Goal: Information Seeking & Learning: Learn about a topic

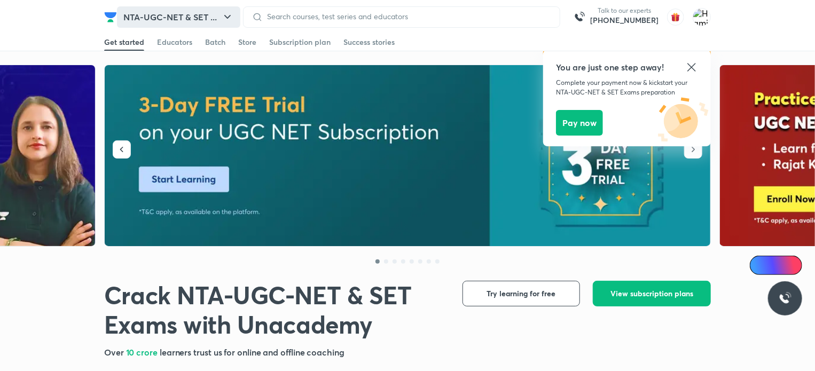
click at [232, 9] on button "NTA-UGC-NET & SET ..." at bounding box center [178, 16] width 123 height 21
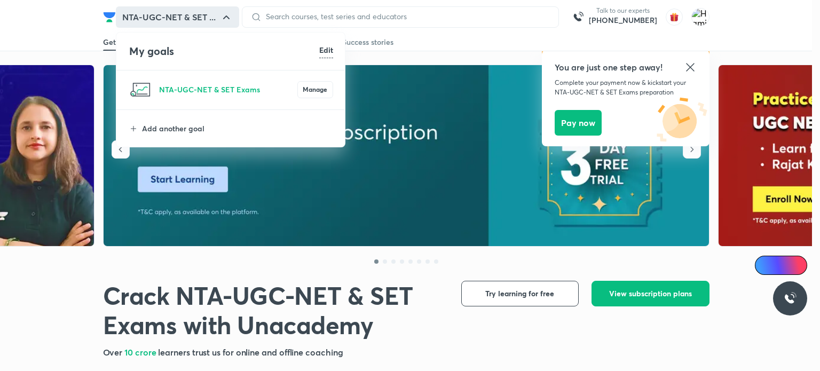
click at [401, 291] on div at bounding box center [410, 185] width 820 height 371
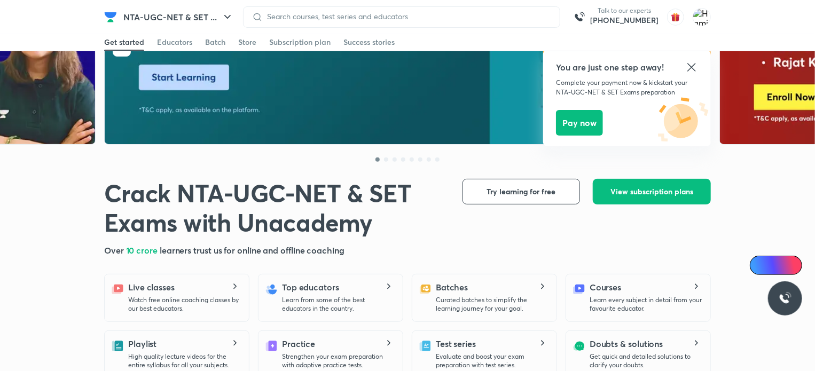
scroll to position [101, 0]
click at [517, 189] on span "Try learning for free" at bounding box center [521, 192] width 69 height 11
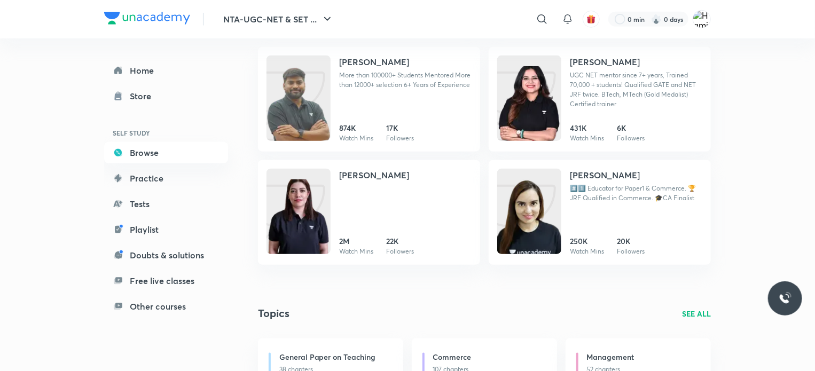
scroll to position [467, 0]
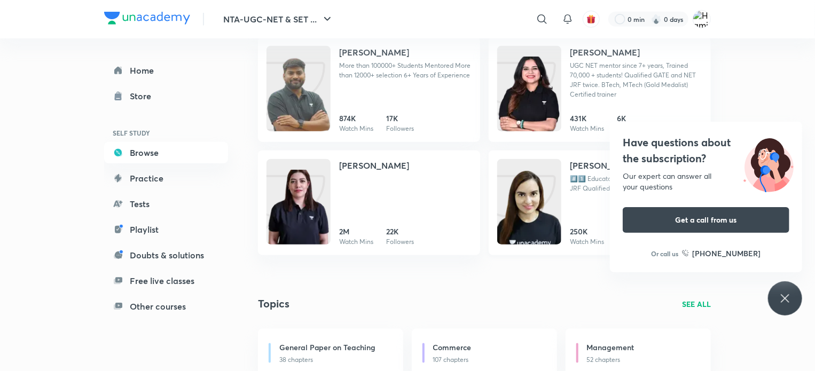
click at [529, 210] on img at bounding box center [529, 212] width 64 height 85
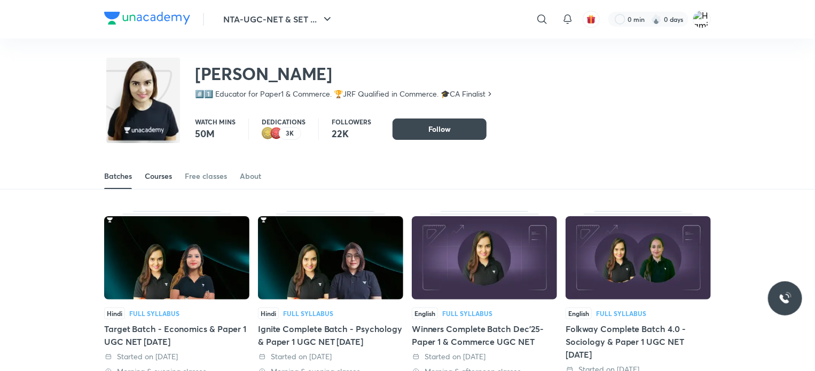
click at [162, 179] on div "Courses" at bounding box center [158, 176] width 27 height 11
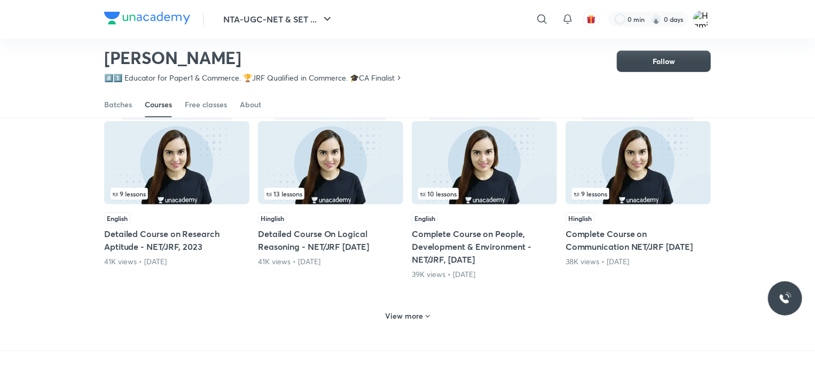
scroll to position [436, 0]
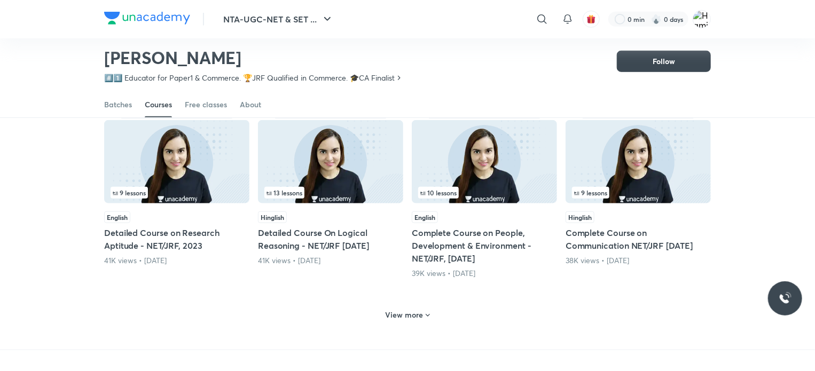
click at [408, 317] on h6 "View more" at bounding box center [404, 315] width 38 height 11
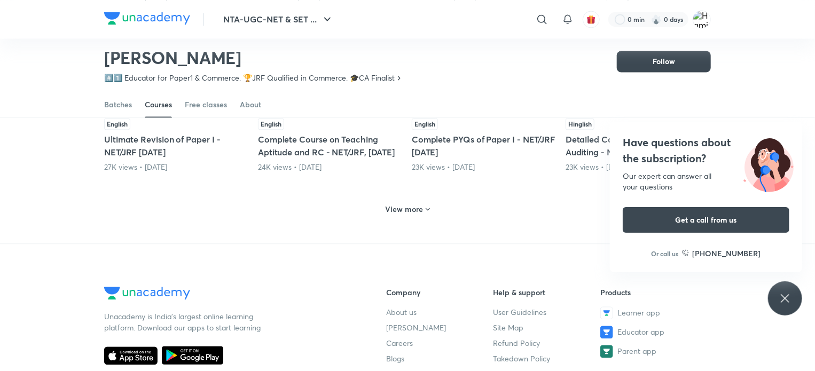
scroll to position [1070, 0]
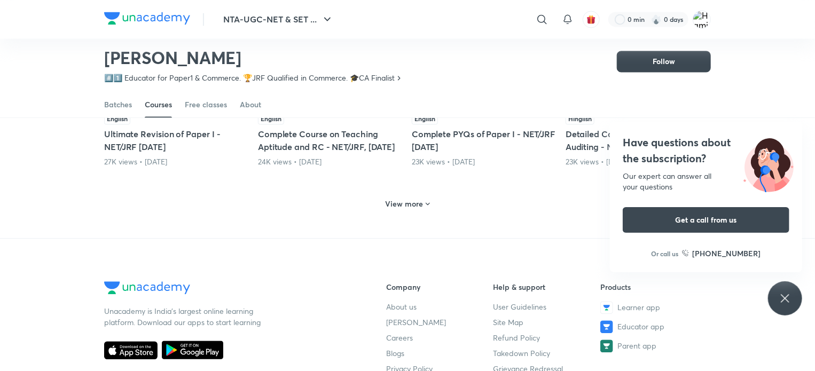
click at [408, 212] on div "View more" at bounding box center [407, 203] width 53 height 17
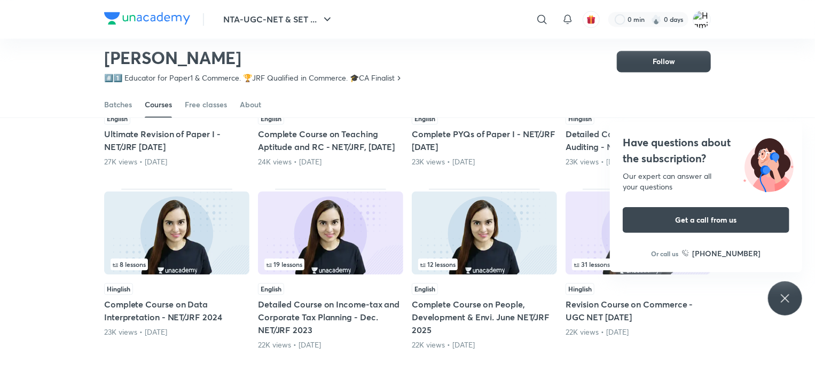
scroll to position [1186, 0]
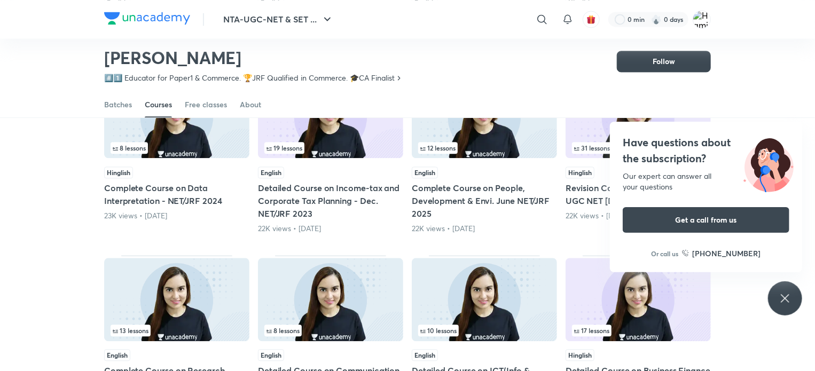
click at [486, 196] on h5 "Complete Course on People, Development & Envi. June NET/JRF 2025" at bounding box center [484, 200] width 145 height 38
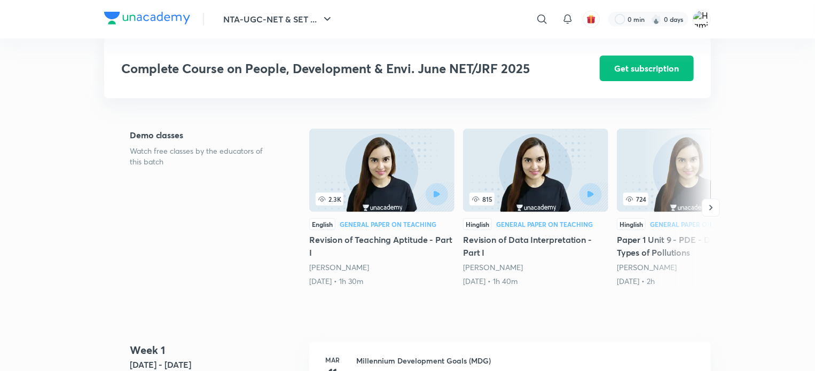
scroll to position [388, 0]
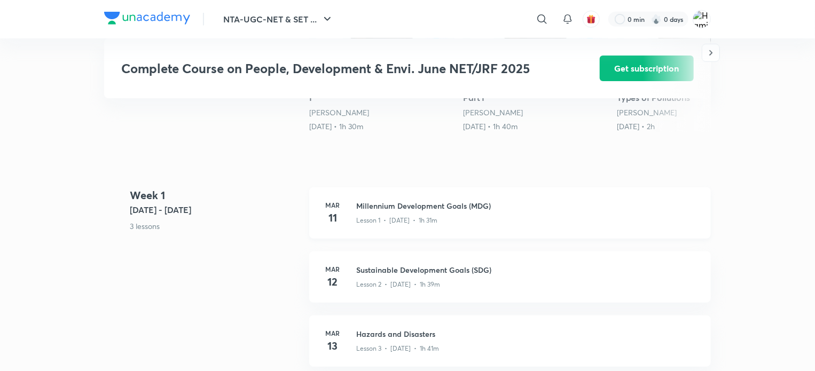
click at [439, 212] on div "Lesson 1 • [DATE] • 1h 31m" at bounding box center [527, 218] width 342 height 14
click at [346, 210] on div "[DATE] Millennium Development Goals (MDG) Lesson 1 • [DATE] • 1h 31m" at bounding box center [509, 212] width 401 height 51
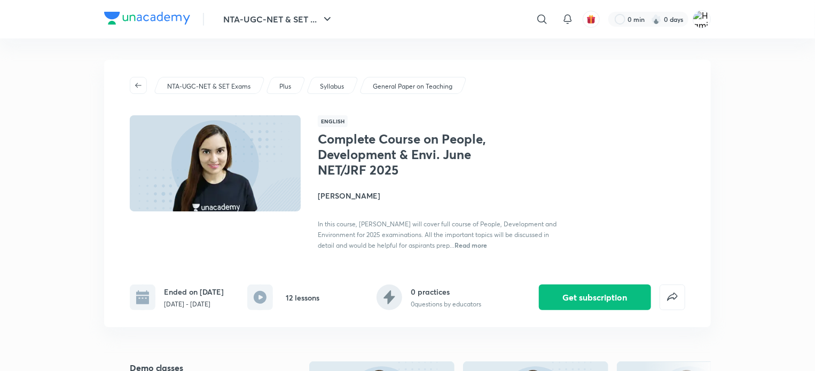
click at [261, 297] on rect at bounding box center [260, 297] width 26 height 26
click at [487, 242] on span "Read more" at bounding box center [470, 245] width 33 height 9
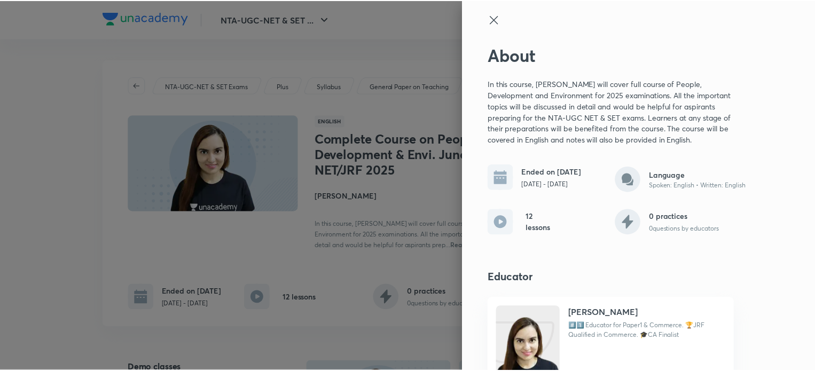
scroll to position [38, 0]
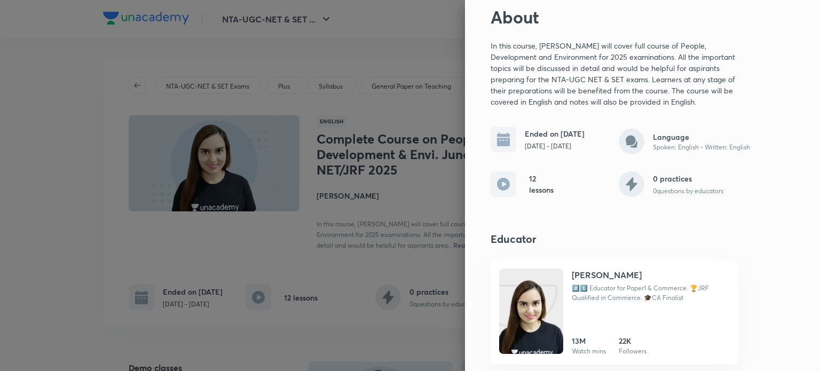
click at [354, 199] on div at bounding box center [410, 185] width 820 height 371
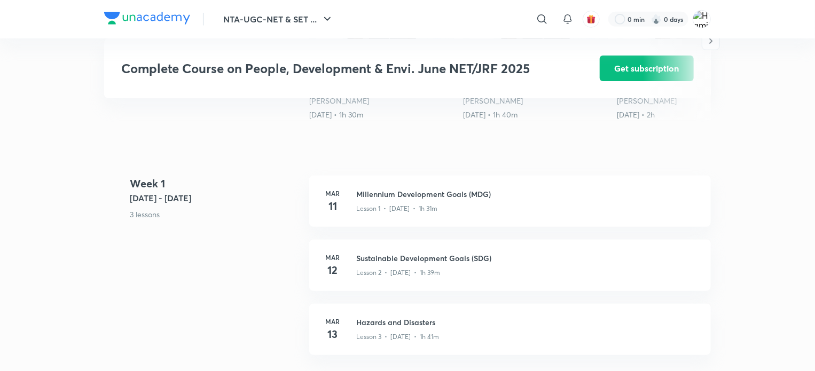
scroll to position [400, 0]
click at [369, 254] on h3 "Sustainable Development Goals (SDG)" at bounding box center [527, 256] width 342 height 11
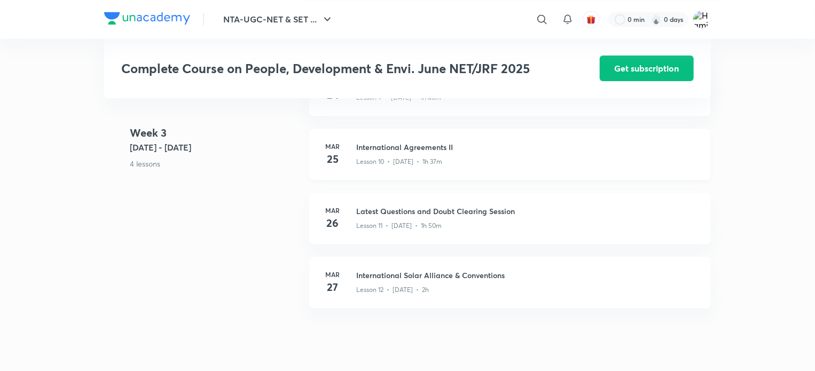
scroll to position [1139, 0]
click at [365, 273] on h3 "International Solar Alliance & Conventions" at bounding box center [527, 273] width 342 height 11
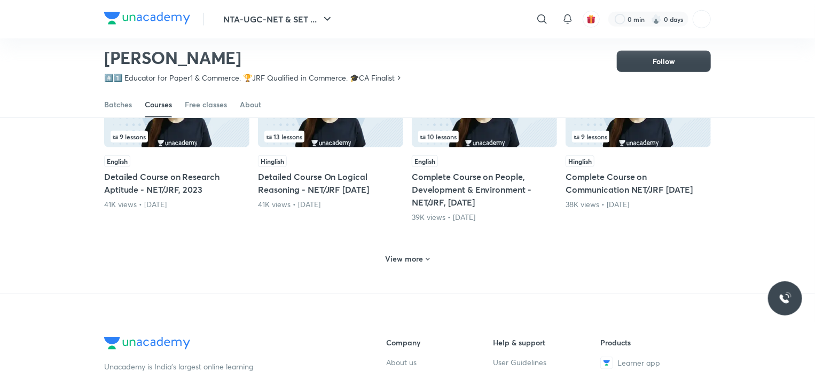
scroll to position [517, 0]
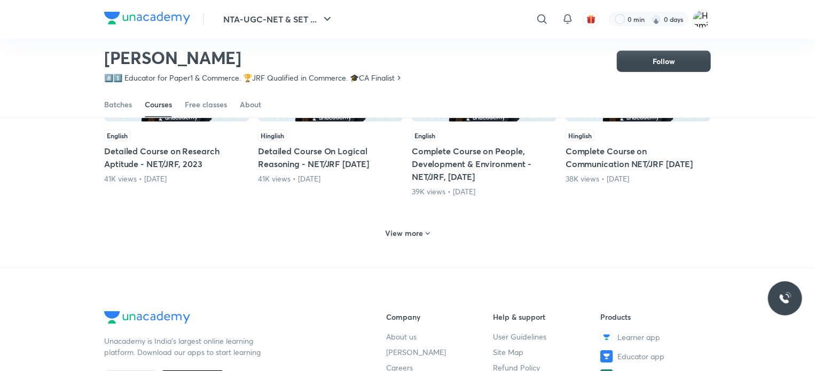
click at [445, 178] on h5 "Complete Course on People, Development & Environment - NET/JRF, [DATE]" at bounding box center [484, 164] width 145 height 38
click at [449, 164] on h5 "Complete Course on People, Development & Environment - NET/JRF, [DATE]" at bounding box center [484, 164] width 145 height 38
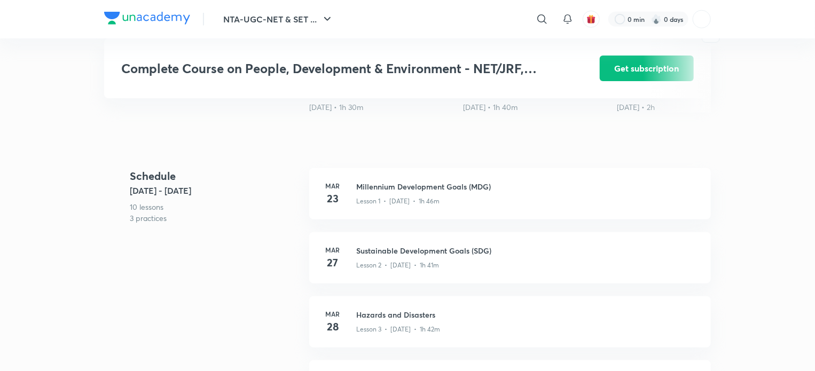
scroll to position [407, 0]
click at [432, 203] on p "Lesson 1 • [DATE] • 1h 46m" at bounding box center [397, 201] width 83 height 10
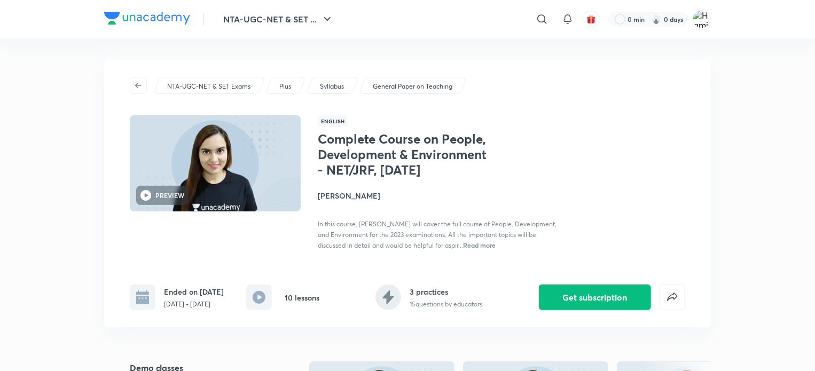
click at [258, 301] on rect at bounding box center [259, 297] width 26 height 26
click at [702, 22] on img at bounding box center [701, 19] width 18 height 18
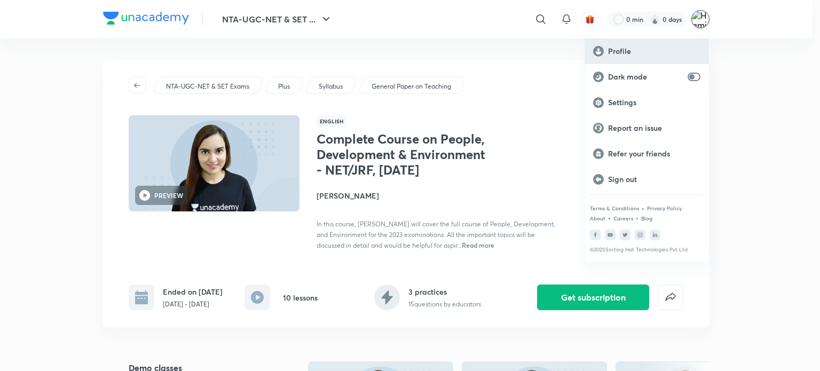
click at [651, 51] on p "Profile" at bounding box center [654, 51] width 92 height 10
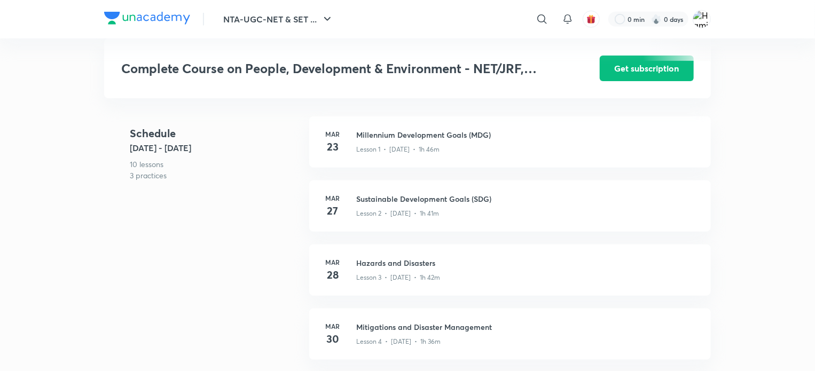
scroll to position [427, 0]
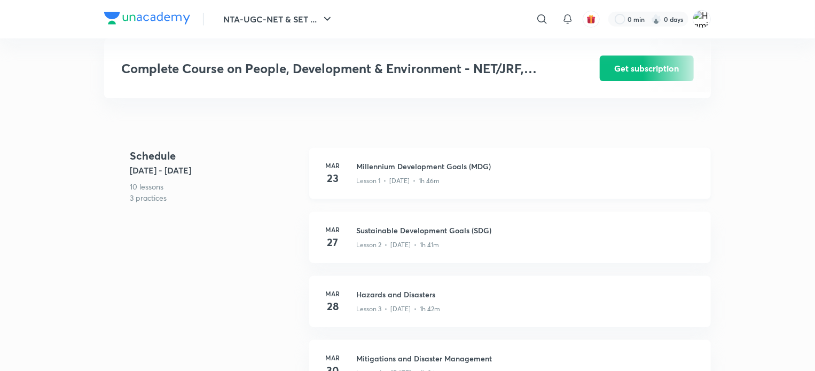
click at [359, 172] on h3 "Millennium Development Goals (MDG)" at bounding box center [527, 166] width 342 height 11
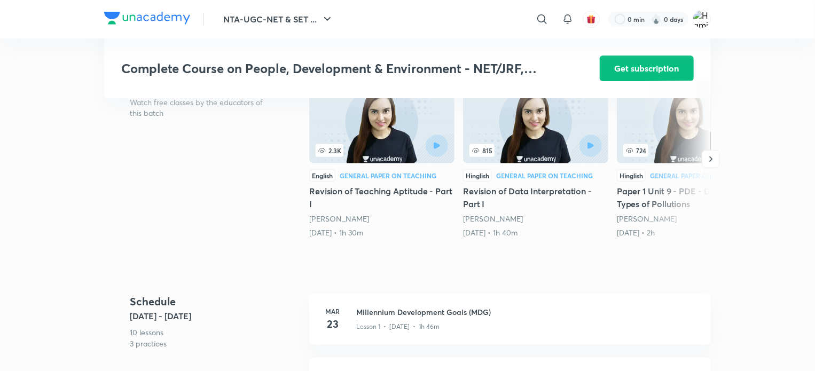
scroll to position [316, 0]
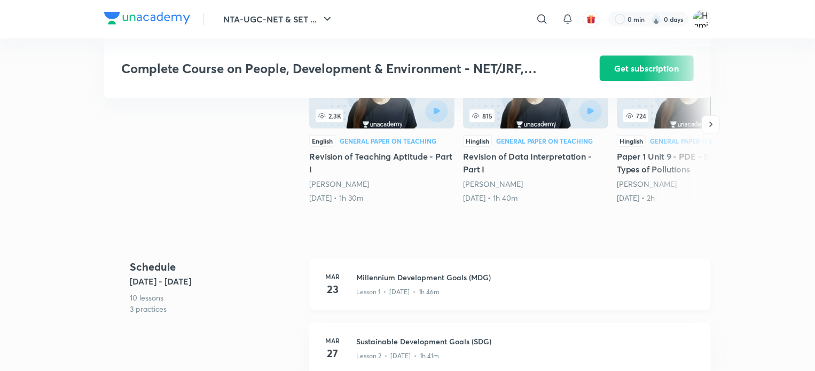
click at [401, 294] on p "Lesson 1 • [DATE] • 1h 46m" at bounding box center [397, 292] width 83 height 10
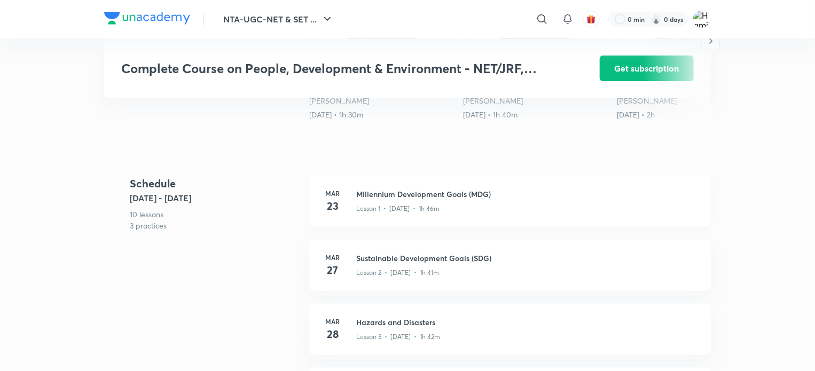
scroll to position [399, 0]
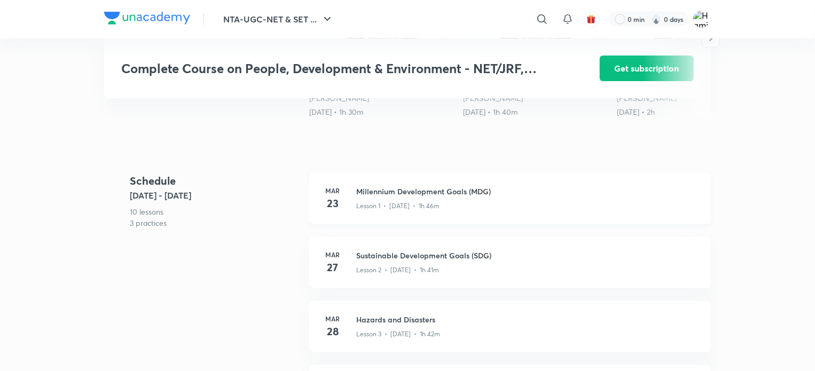
click at [417, 197] on h3 "Millennium Development Goals (MDG)" at bounding box center [527, 191] width 342 height 11
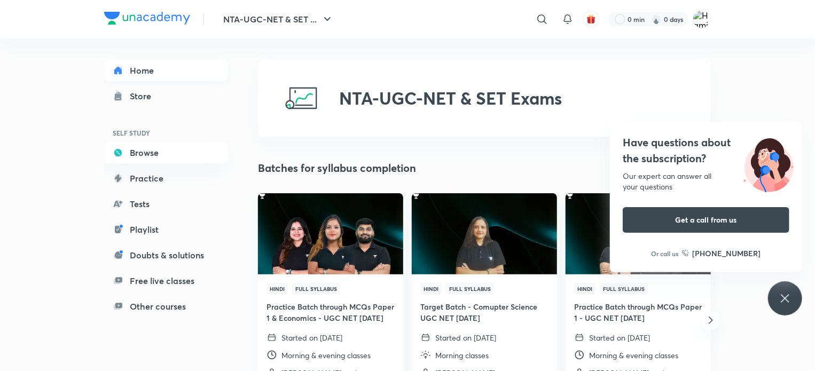
click at [124, 72] on link "Home" at bounding box center [166, 70] width 124 height 21
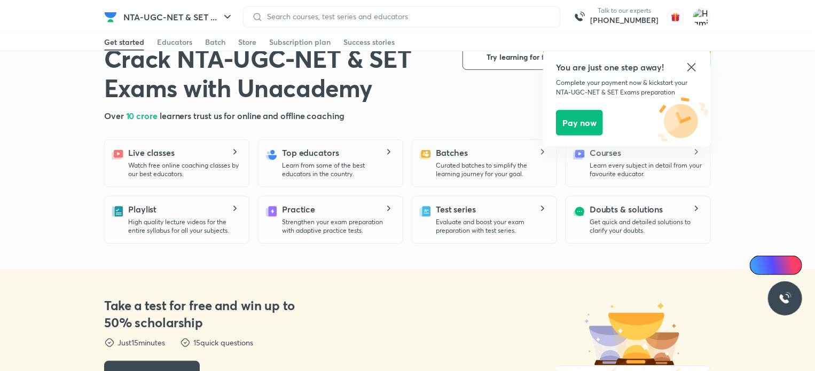
scroll to position [244, 0]
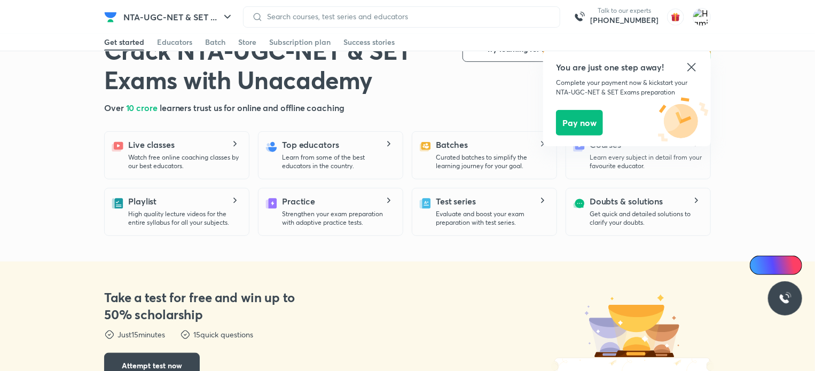
click at [693, 68] on icon at bounding box center [691, 67] width 13 height 13
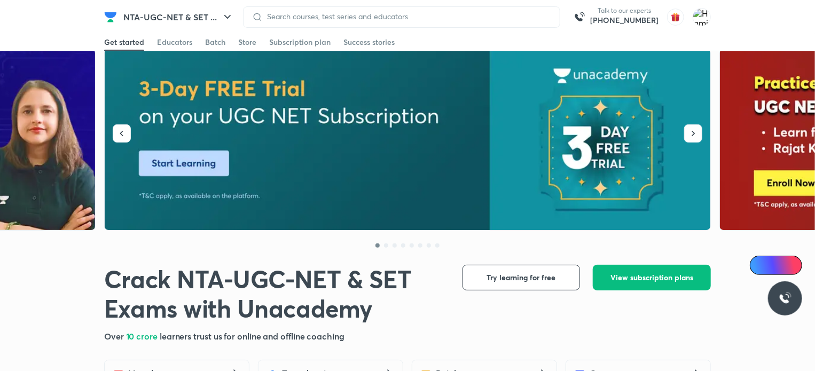
scroll to position [0, 0]
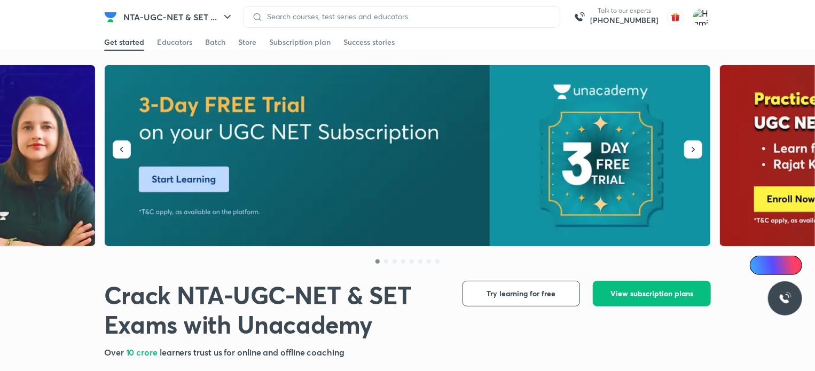
click at [326, 159] on img at bounding box center [408, 155] width 606 height 181
click at [230, 19] on icon "button" at bounding box center [227, 17] width 13 height 13
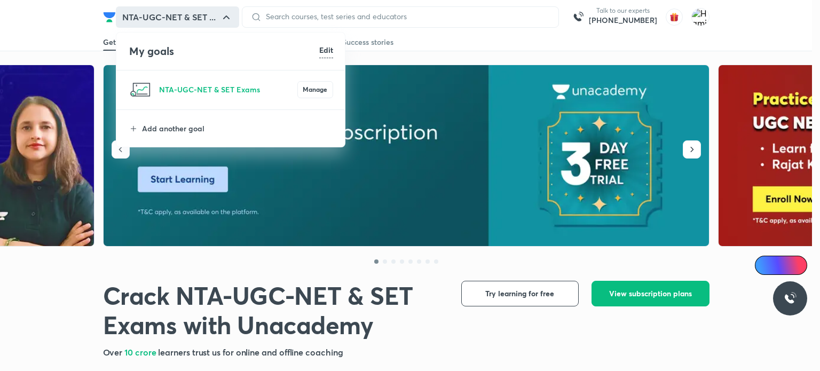
click at [304, 7] on div at bounding box center [410, 185] width 820 height 371
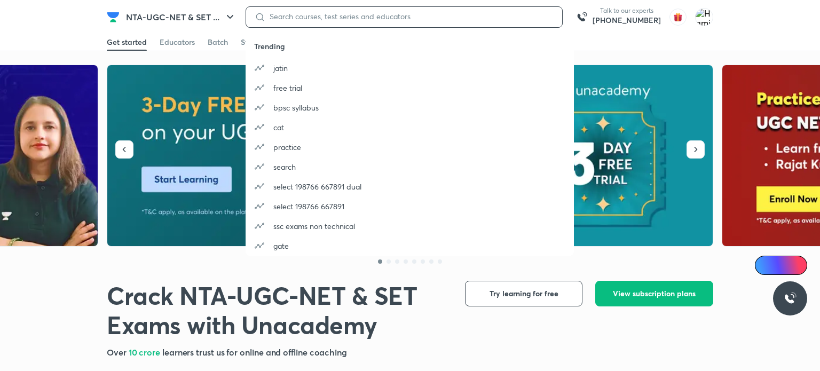
click at [308, 13] on input at bounding box center [409, 16] width 288 height 9
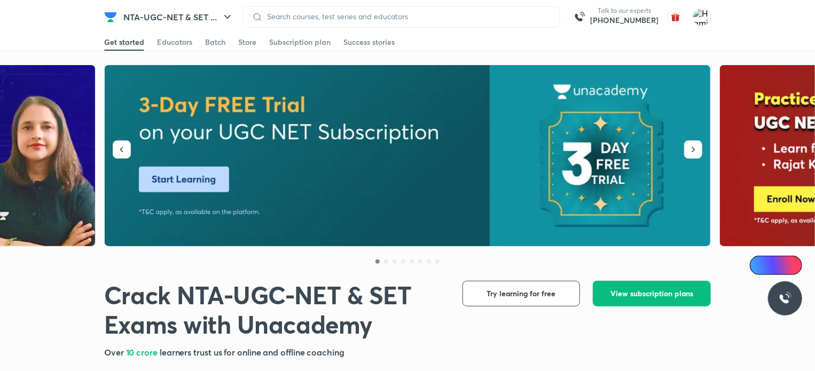
click at [792, 31] on header "NTA-UGC-NET & SET ... Talk to our experts [PHONE_NUMBER] Get started Educators …" at bounding box center [407, 17] width 815 height 34
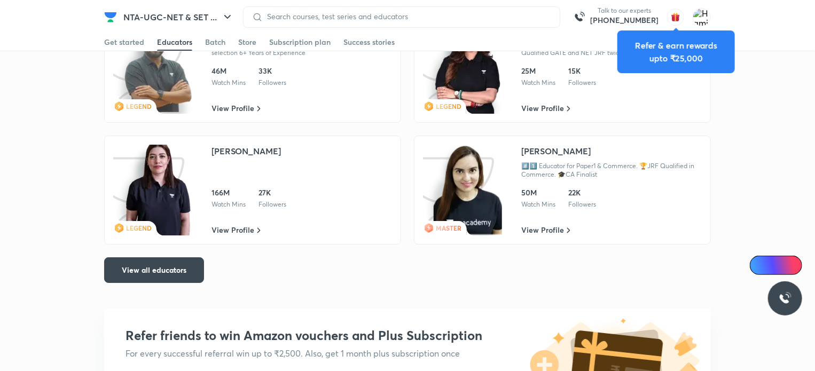
scroll to position [1863, 0]
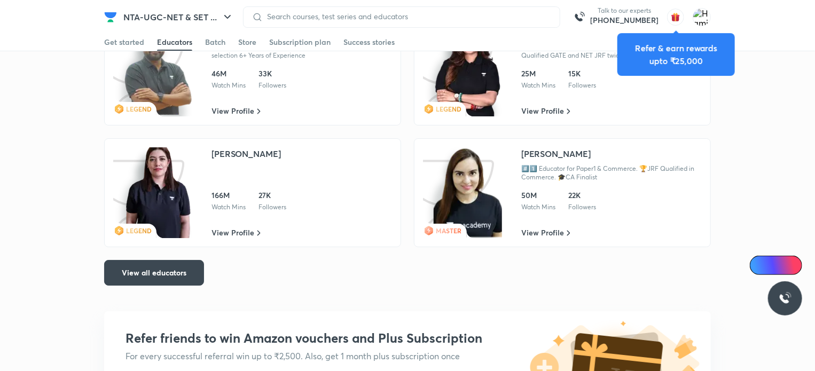
click at [559, 158] on div "[PERSON_NAME] #️⃣1️⃣ Educator for Paper1 & Commerce. 🏆JRF Qualified in Commerce…" at bounding box center [611, 164] width 180 height 34
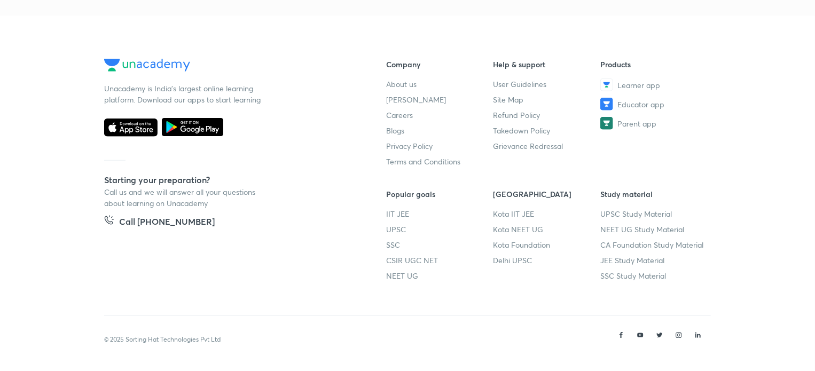
scroll to position [2468, 0]
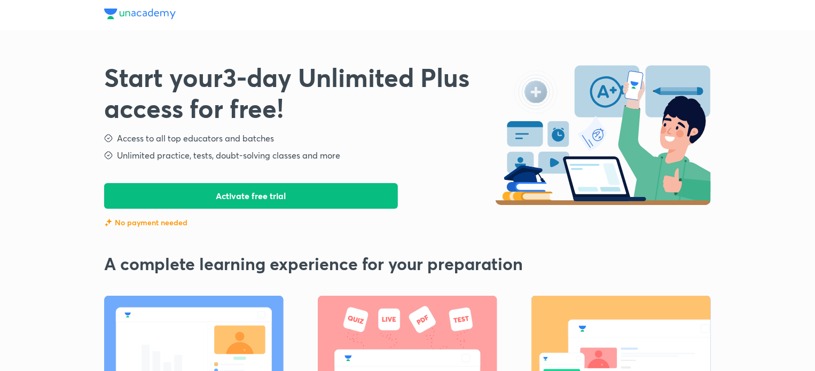
click at [307, 200] on button "Activate free trial" at bounding box center [251, 196] width 294 height 26
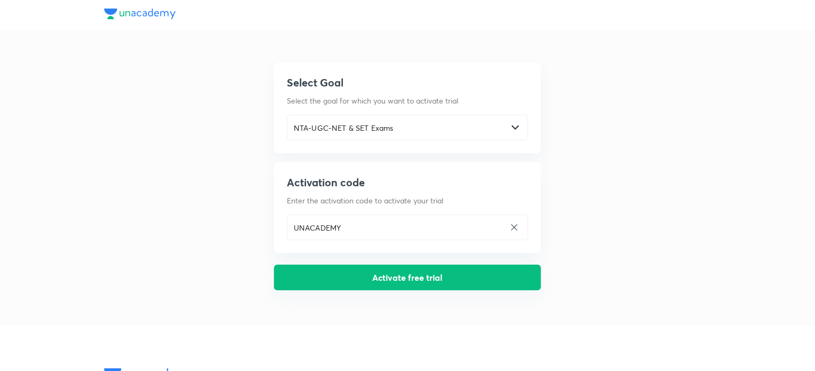
click at [415, 284] on button "Activate free trial" at bounding box center [407, 278] width 267 height 26
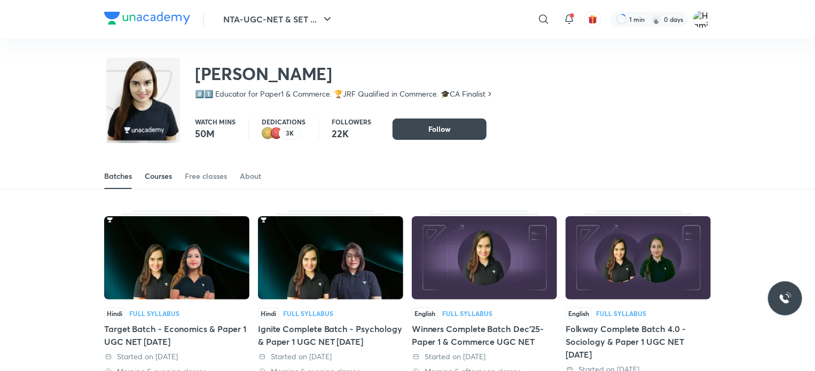
click at [162, 180] on div "Courses" at bounding box center [158, 176] width 27 height 11
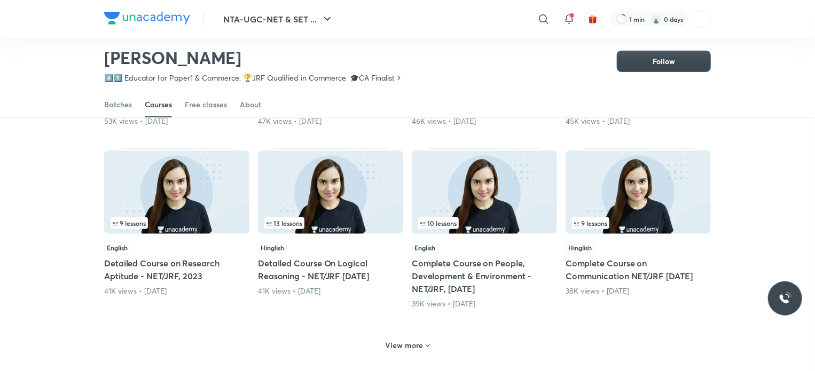
scroll to position [475, 0]
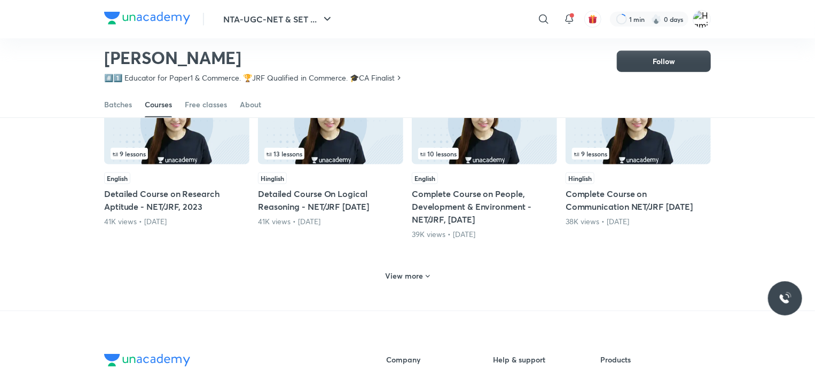
click at [412, 279] on h6 "View more" at bounding box center [404, 276] width 38 height 11
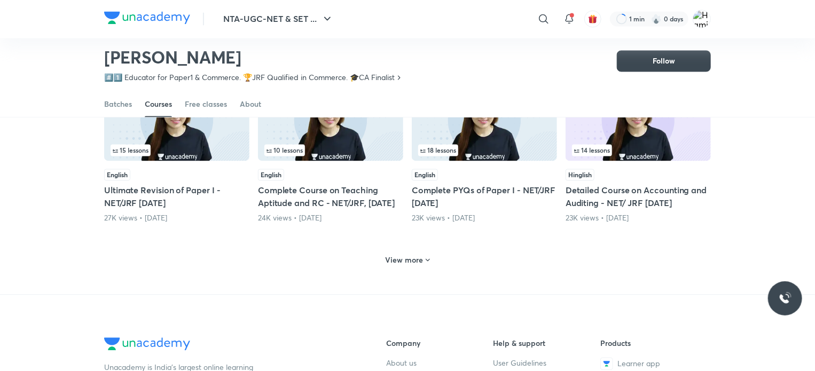
scroll to position [1007, 0]
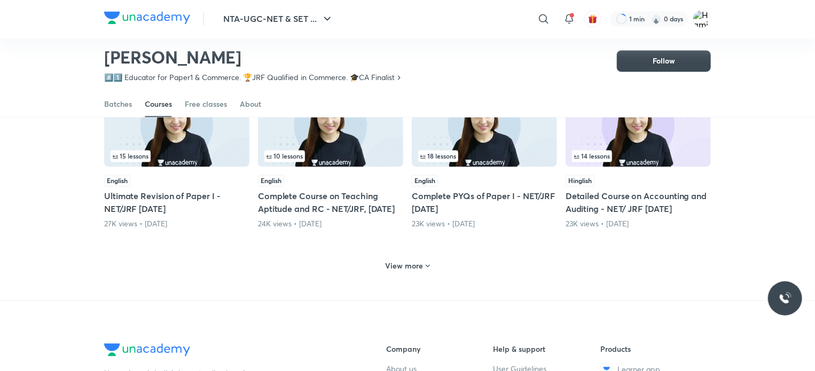
click at [412, 272] on h6 "View more" at bounding box center [404, 266] width 38 height 11
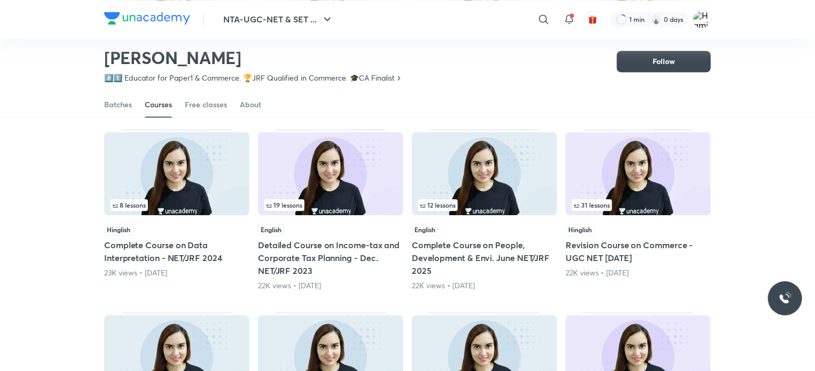
scroll to position [1186, 0]
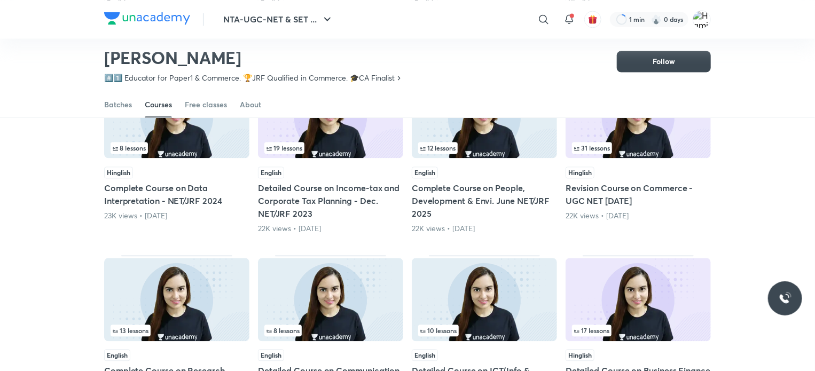
click at [489, 213] on h5 "Complete Course on People, Development & Envi. June NET/JRF 2025" at bounding box center [484, 200] width 145 height 38
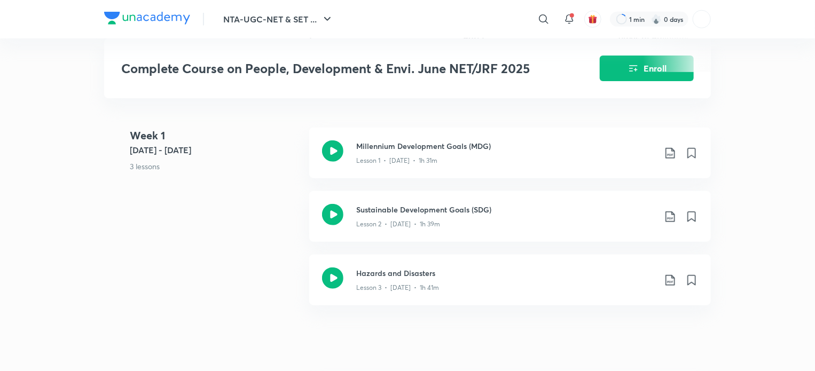
scroll to position [448, 0]
click at [333, 146] on icon at bounding box center [332, 150] width 21 height 21
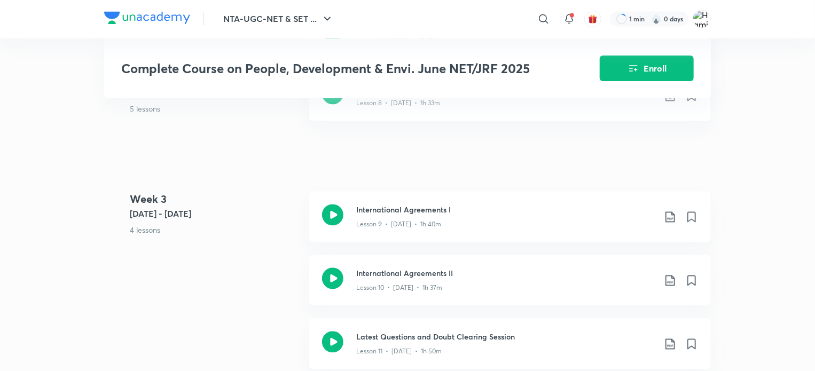
scroll to position [1006, 0]
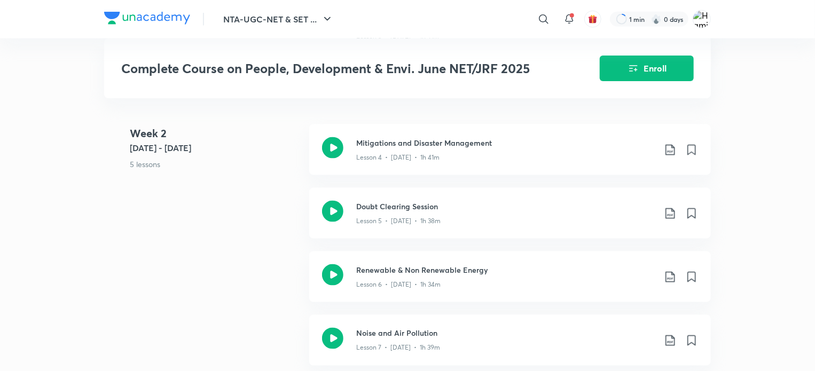
scroll to position [652, 0]
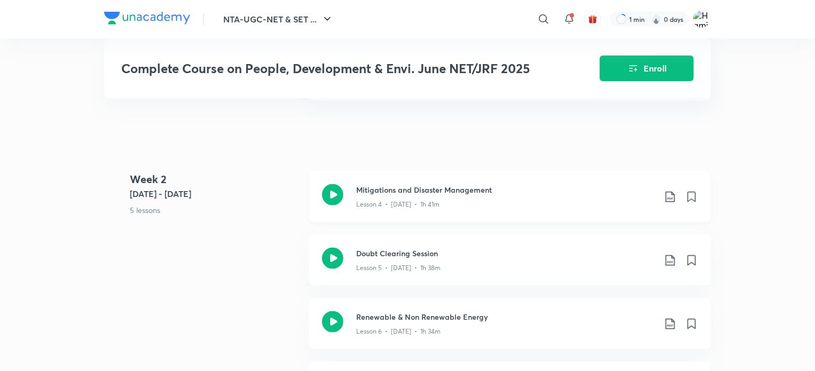
click at [671, 196] on icon at bounding box center [669, 197] width 9 height 11
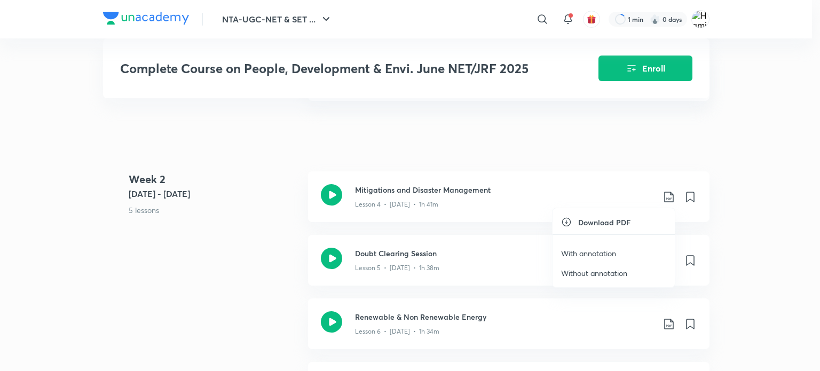
click at [620, 251] on li "With annotation" at bounding box center [613, 253] width 122 height 20
click at [599, 254] on p "With annotation" at bounding box center [588, 253] width 55 height 11
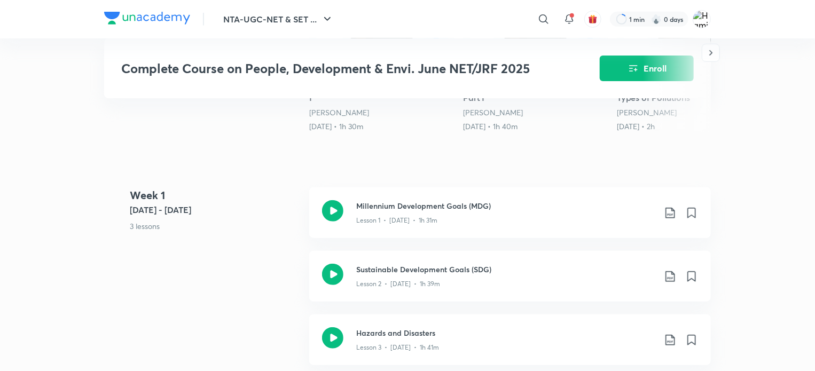
scroll to position [364, 0]
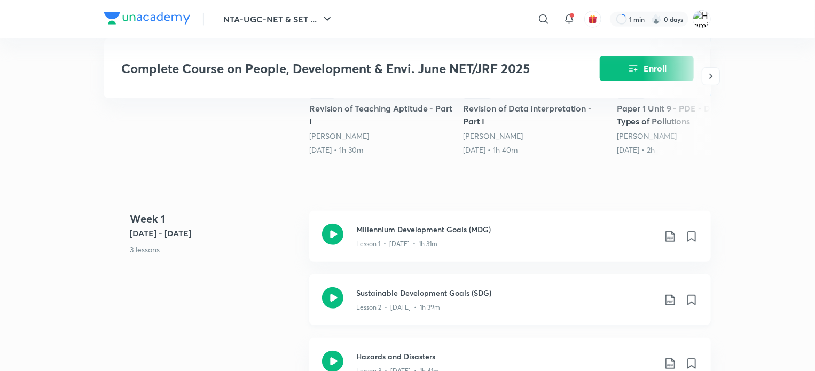
click at [665, 296] on icon at bounding box center [669, 300] width 13 height 13
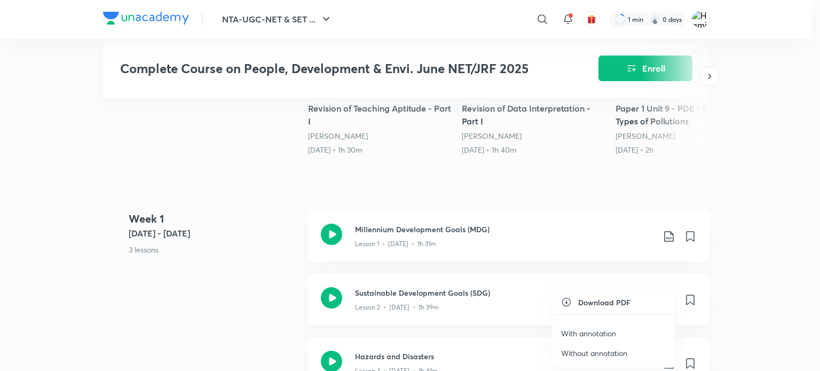
click at [607, 330] on p "With annotation" at bounding box center [588, 333] width 55 height 11
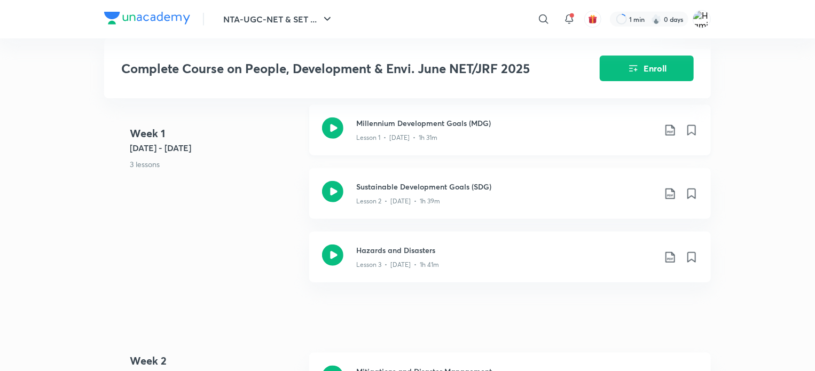
scroll to position [471, 0]
click at [668, 253] on icon at bounding box center [669, 256] width 13 height 13
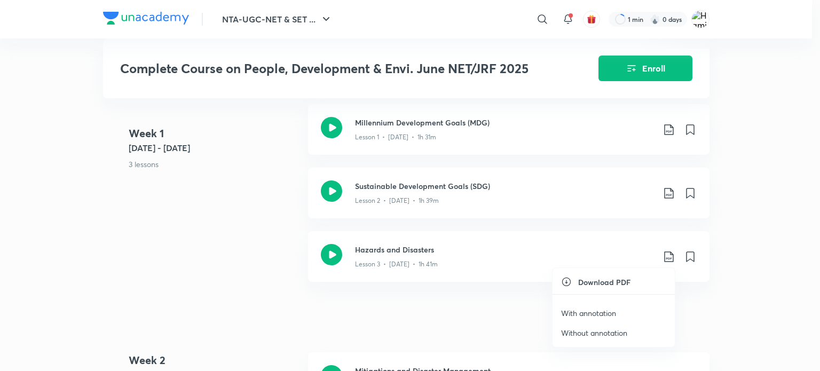
click at [605, 307] on p "With annotation" at bounding box center [588, 312] width 55 height 11
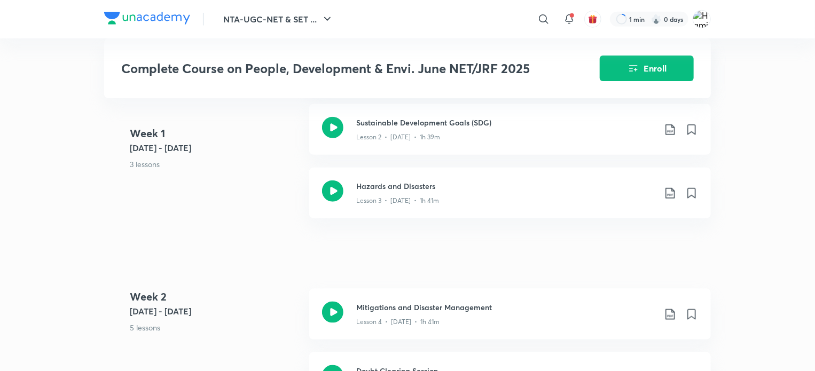
scroll to position [632, 0]
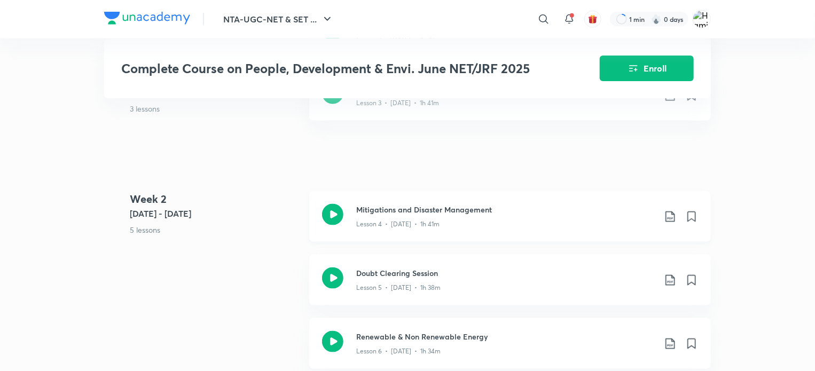
click at [671, 222] on div "Mitigations and Disaster Management Lesson 4 • Mar 17 • 1h 41m" at bounding box center [527, 216] width 342 height 25
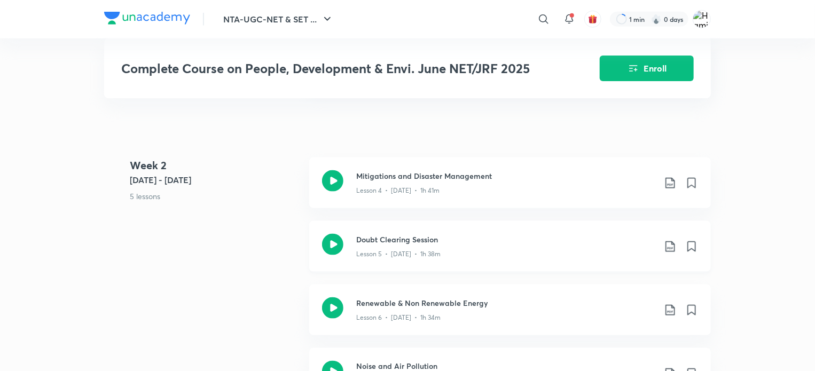
scroll to position [670, 0]
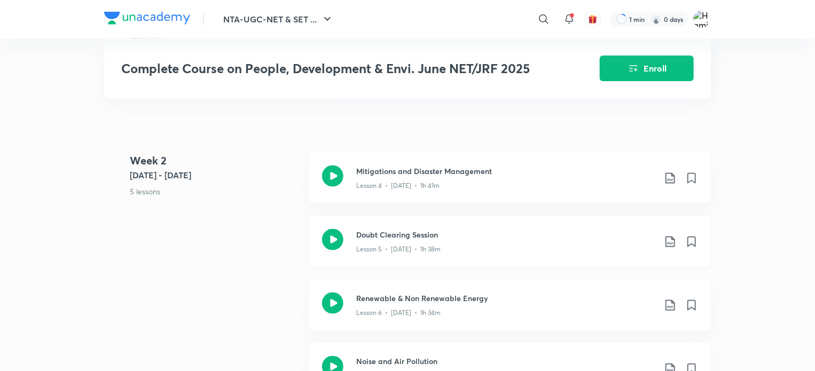
click at [670, 241] on icon at bounding box center [669, 241] width 9 height 11
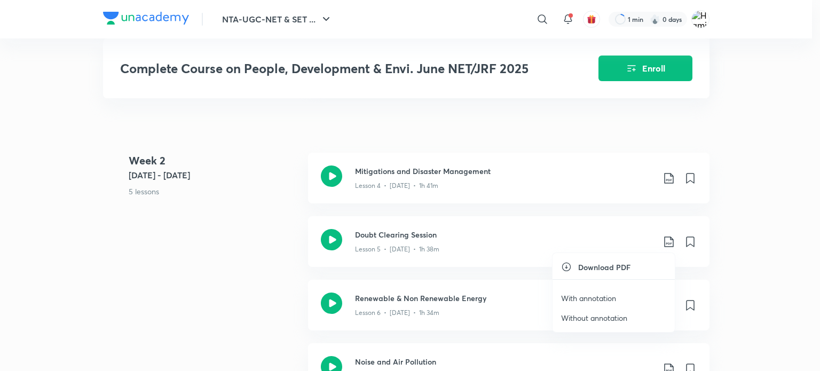
click at [600, 294] on p "With annotation" at bounding box center [588, 298] width 55 height 11
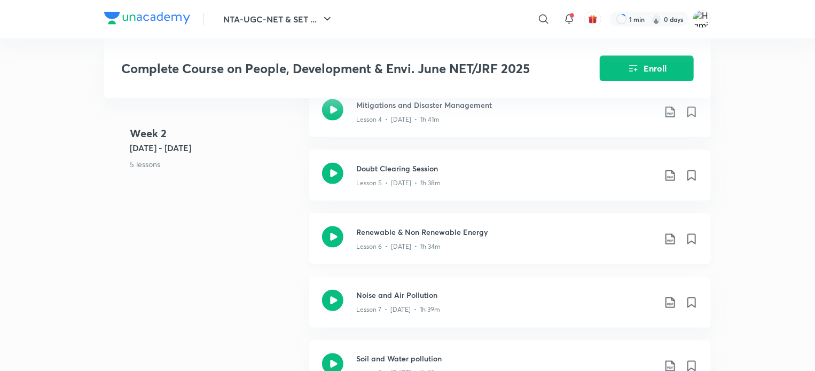
scroll to position [739, 0]
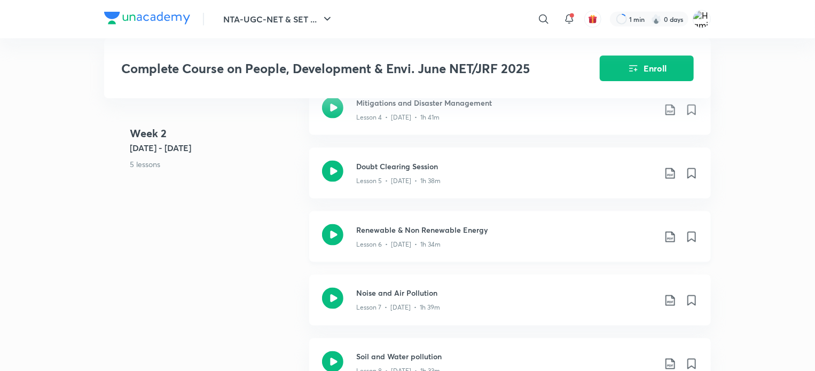
click at [668, 237] on icon at bounding box center [669, 237] width 9 height 11
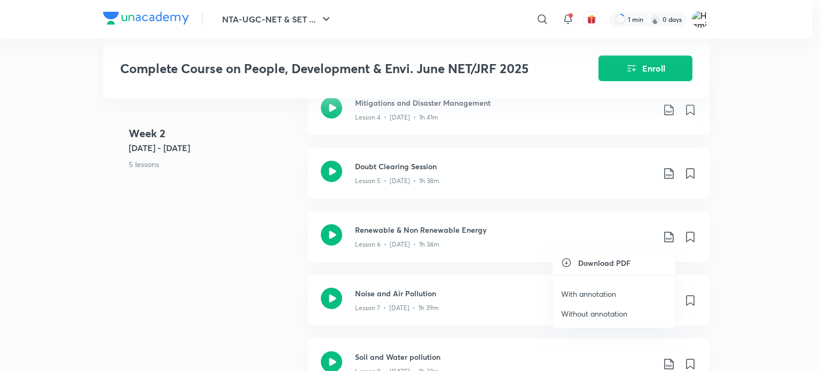
click at [614, 295] on p "With annotation" at bounding box center [588, 293] width 55 height 11
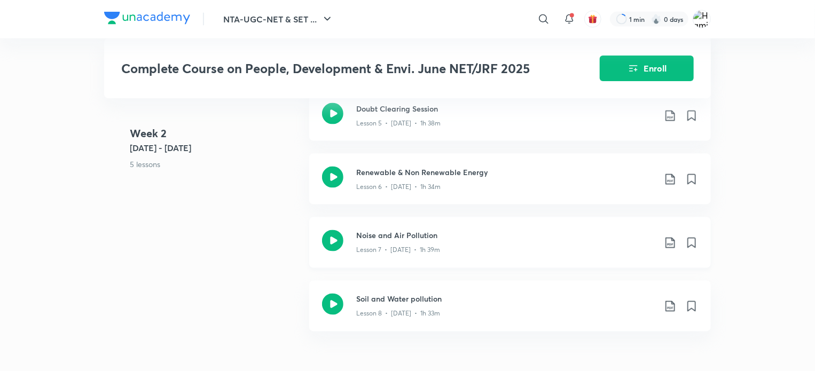
scroll to position [801, 0]
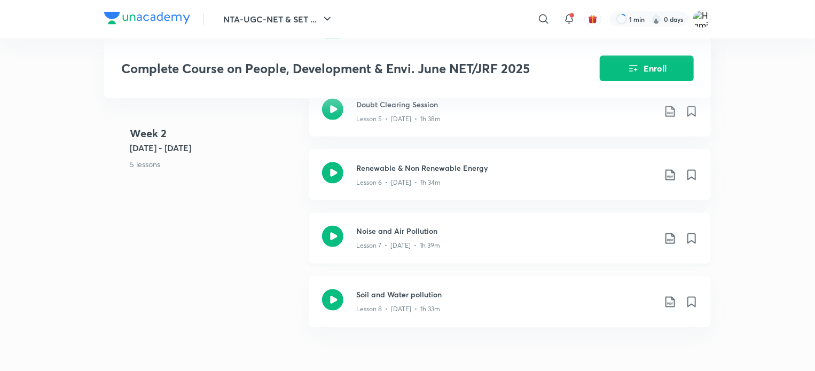
click at [669, 233] on icon at bounding box center [669, 238] width 13 height 13
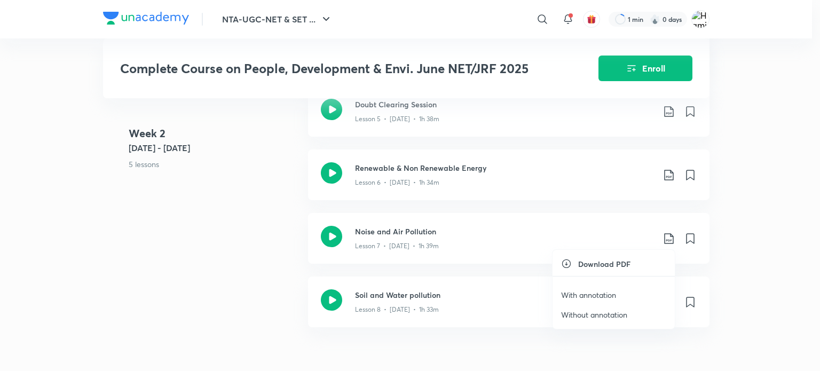
click at [593, 297] on p "With annotation" at bounding box center [588, 294] width 55 height 11
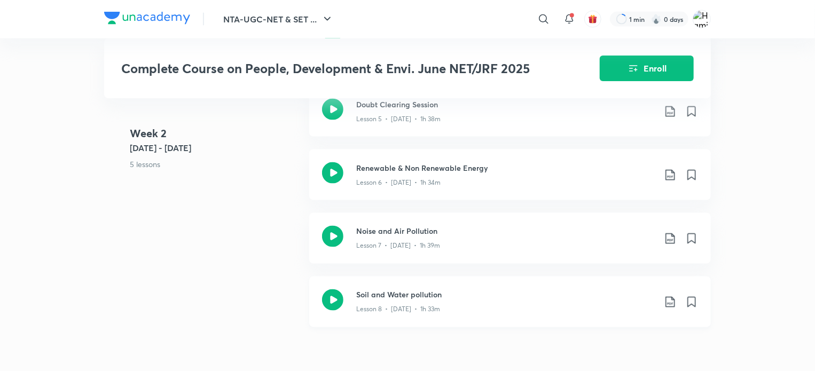
click at [668, 298] on icon at bounding box center [669, 302] width 13 height 13
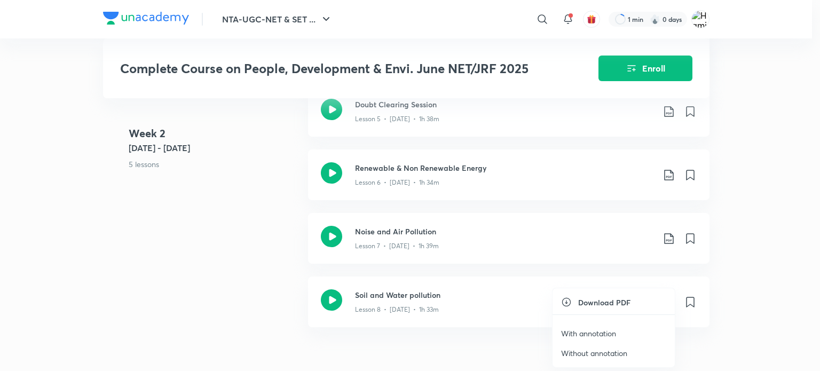
click at [606, 331] on p "With annotation" at bounding box center [588, 333] width 55 height 11
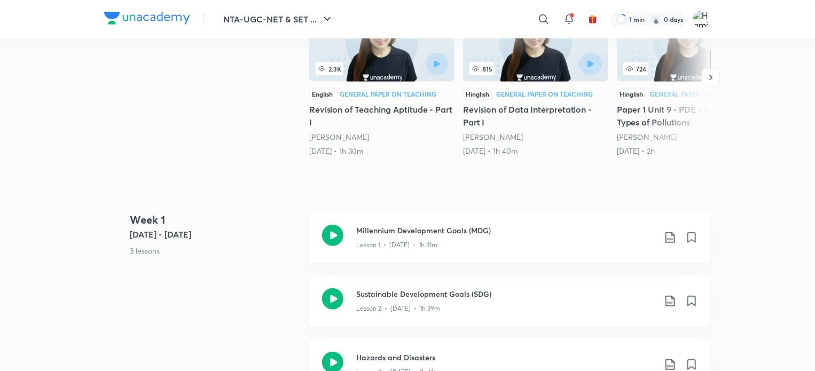
scroll to position [378, 0]
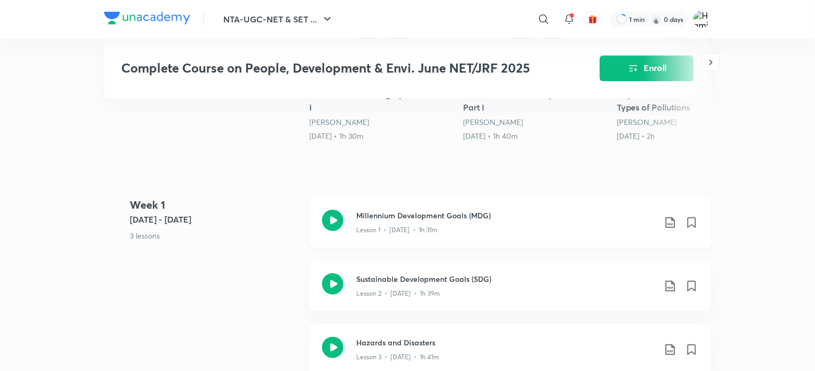
click at [674, 224] on icon at bounding box center [669, 222] width 13 height 13
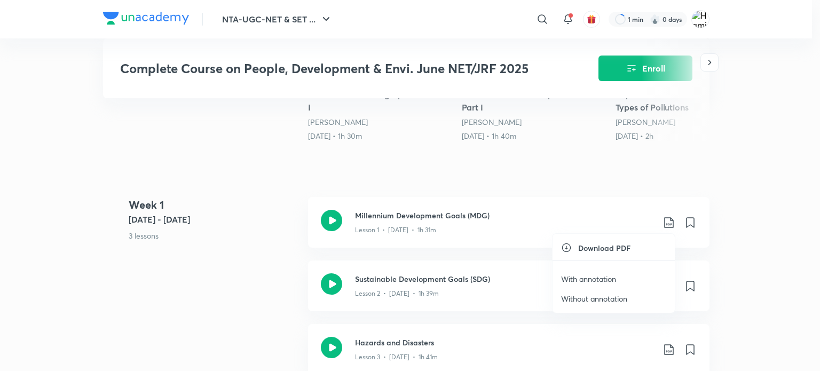
click at [614, 277] on p "With annotation" at bounding box center [588, 278] width 55 height 11
